Goal: Transaction & Acquisition: Subscribe to service/newsletter

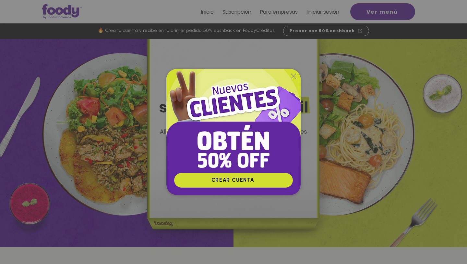
click at [295, 75] on icon "Volver al sitio" at bounding box center [293, 75] width 5 height 5
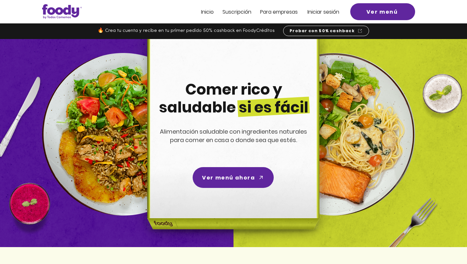
click at [248, 13] on span "Suscripción" at bounding box center [237, 11] width 29 height 7
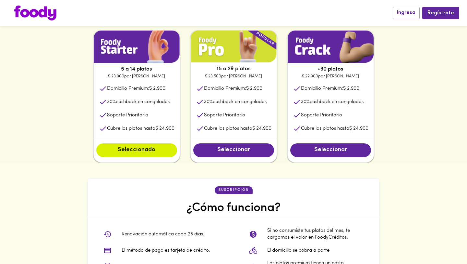
scroll to position [347, 0]
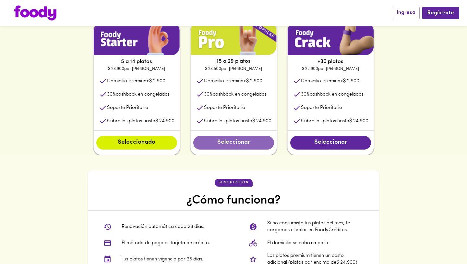
click at [256, 138] on button "Seleccionar" at bounding box center [233, 143] width 81 height 14
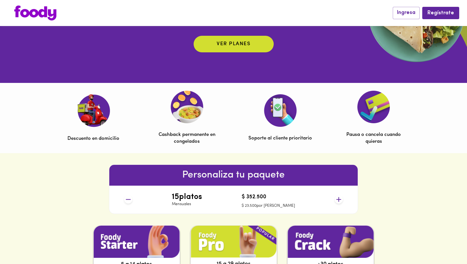
scroll to position [0, 0]
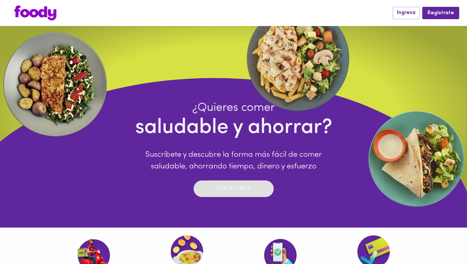
click at [235, 191] on p "Ver planes" at bounding box center [234, 188] width 34 height 7
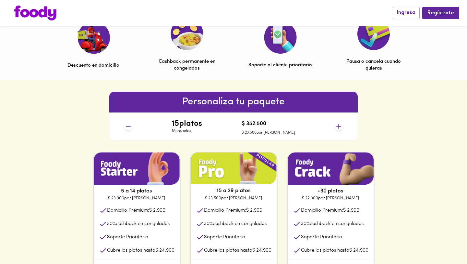
scroll to position [227, 0]
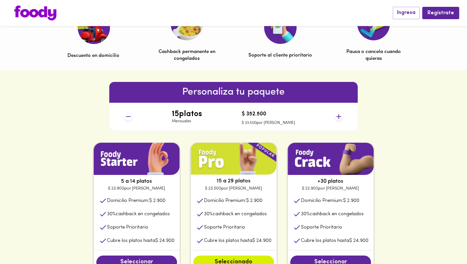
click at [336, 116] on icon at bounding box center [339, 116] width 8 height 8
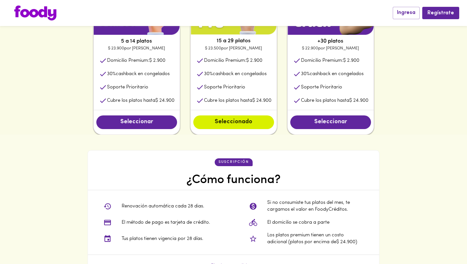
scroll to position [0, 0]
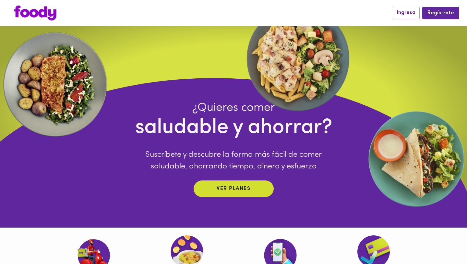
click at [205, 79] on div "¿Quieres comer saludable y ahorrar? Suscríbete y descubre la forma más fácil de…" at bounding box center [233, 224] width 649 height 292
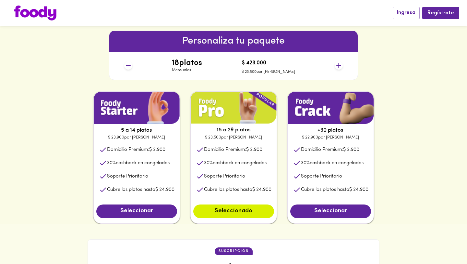
scroll to position [118, 0]
